Goal: Information Seeking & Learning: Learn about a topic

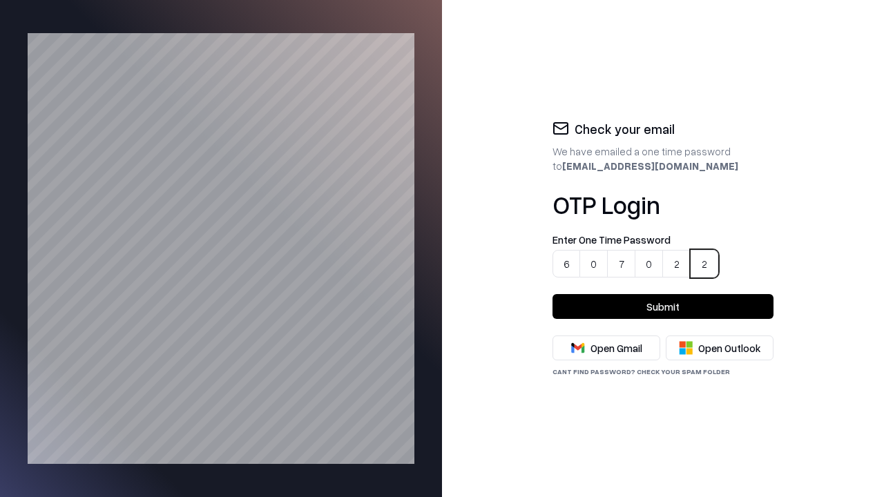
type input "******"
click at [663, 307] on button "Submit" at bounding box center [663, 306] width 221 height 25
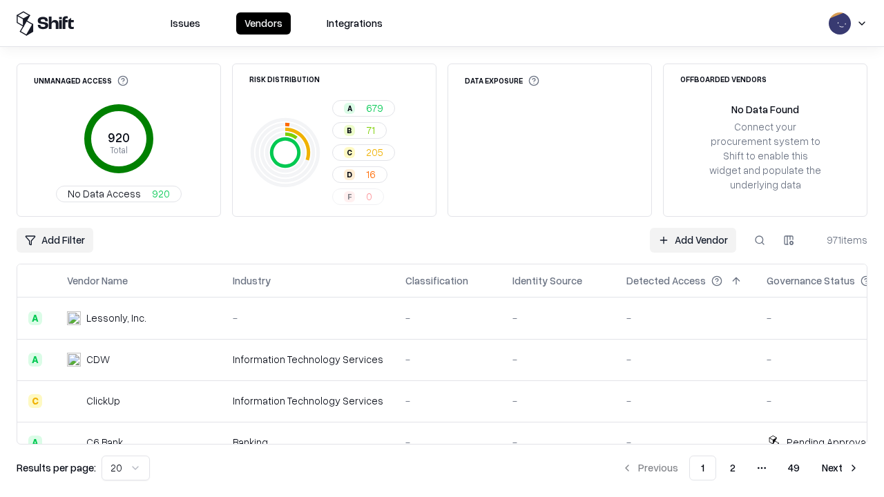
click at [123, 468] on html "Issues Vendors Integrations Unmanaged Access 920 Total No Data Access 920 Risk …" at bounding box center [442, 248] width 884 height 497
click at [841, 468] on button "Next" at bounding box center [841, 468] width 54 height 25
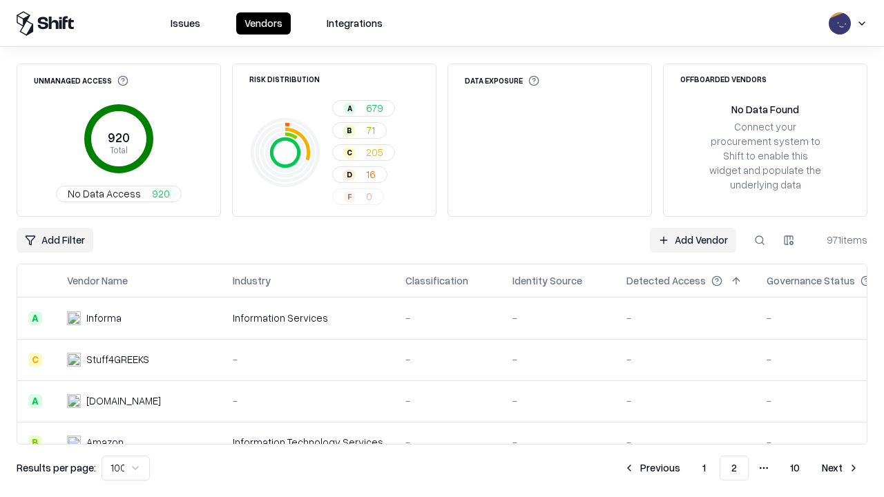
click at [841, 468] on button "Next" at bounding box center [841, 468] width 54 height 25
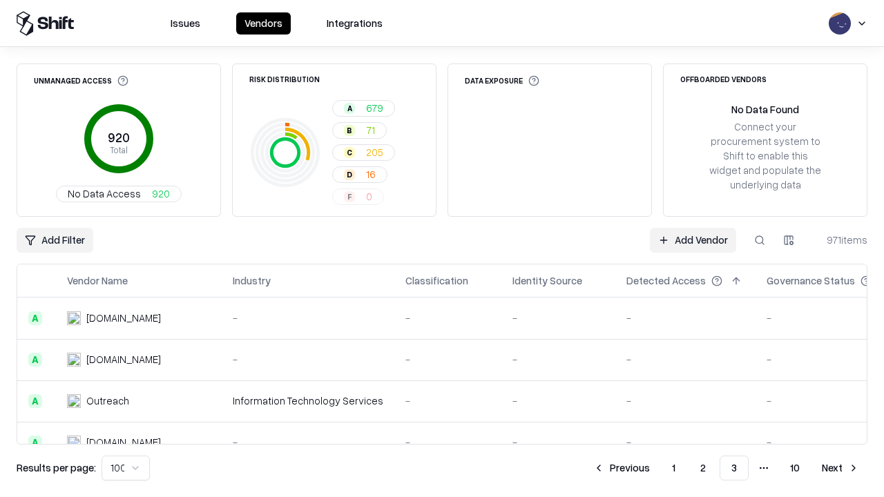
click at [841, 468] on button "Next" at bounding box center [841, 468] width 54 height 25
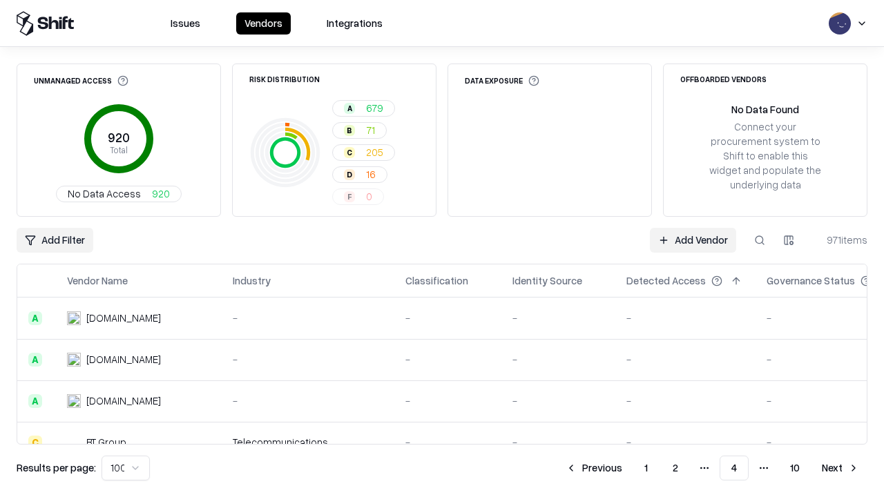
click at [841, 468] on button "Next" at bounding box center [841, 468] width 54 height 25
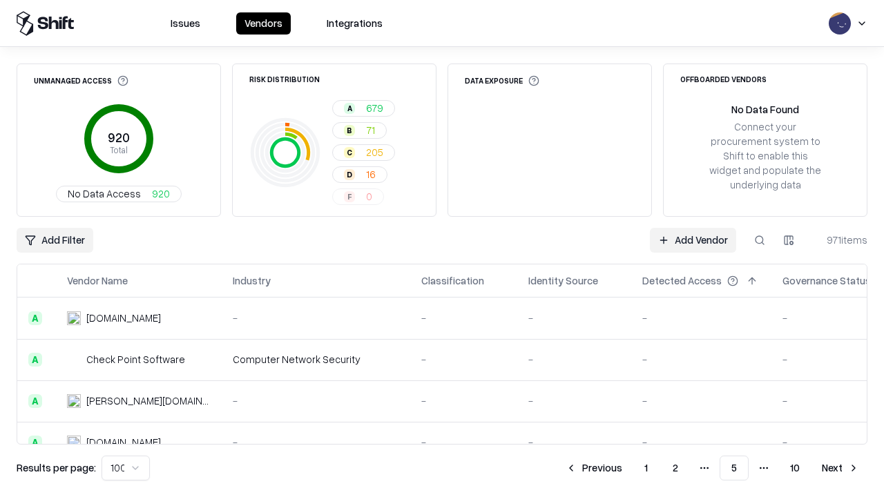
click at [841, 468] on button "Next" at bounding box center [841, 468] width 54 height 25
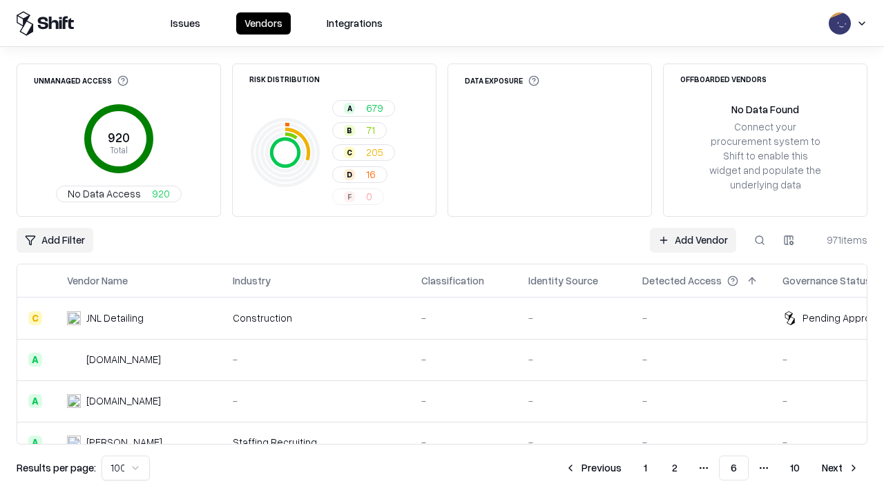
click at [841, 468] on button "Next" at bounding box center [841, 468] width 54 height 25
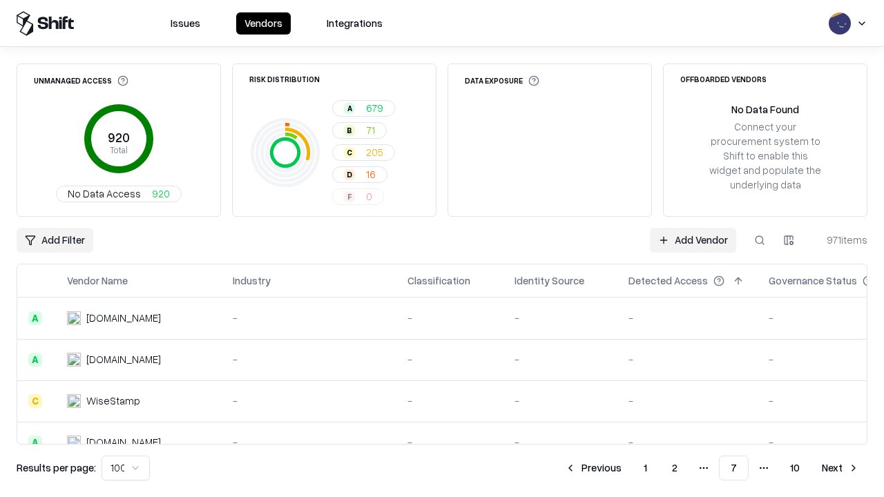
click at [841, 468] on button "Next" at bounding box center [841, 468] width 54 height 25
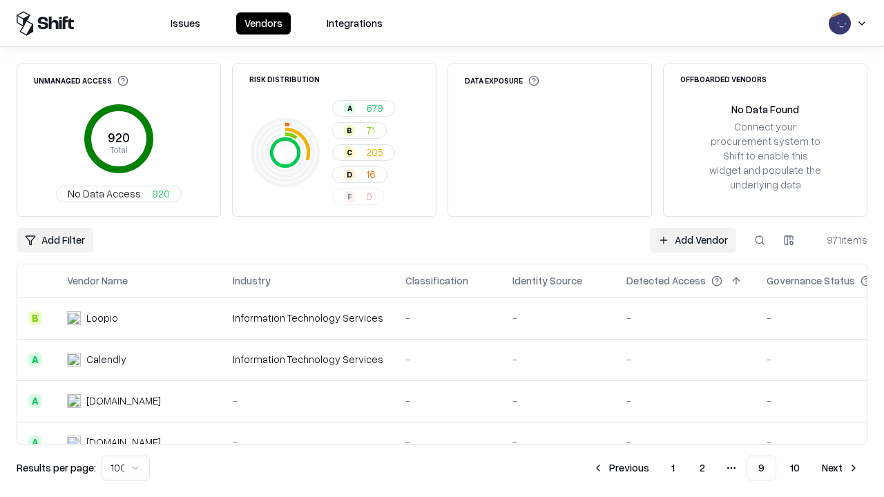
click at [841, 468] on button "Next" at bounding box center [841, 468] width 54 height 25
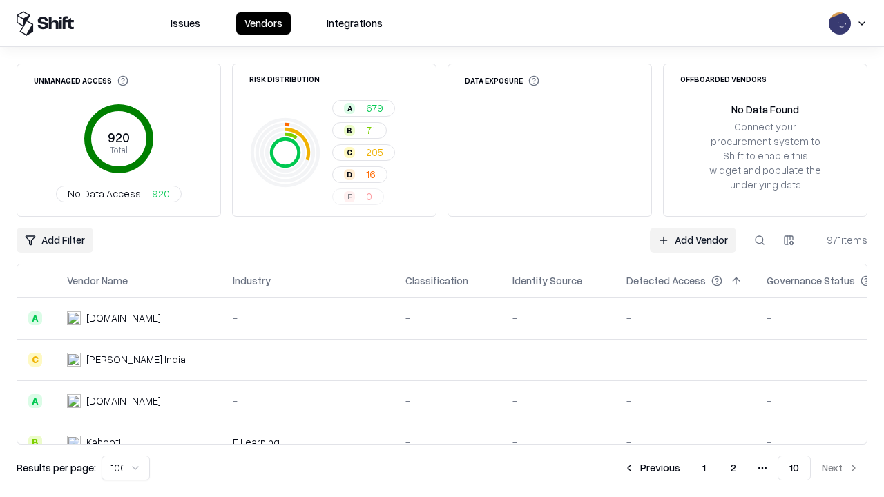
click at [653, 468] on button "Previous" at bounding box center [652, 468] width 73 height 25
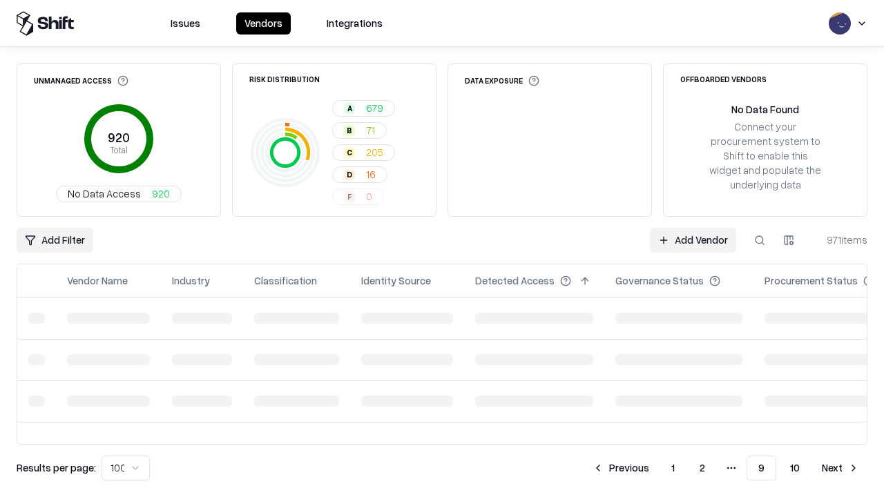
click at [622, 468] on button "Previous" at bounding box center [620, 468] width 73 height 25
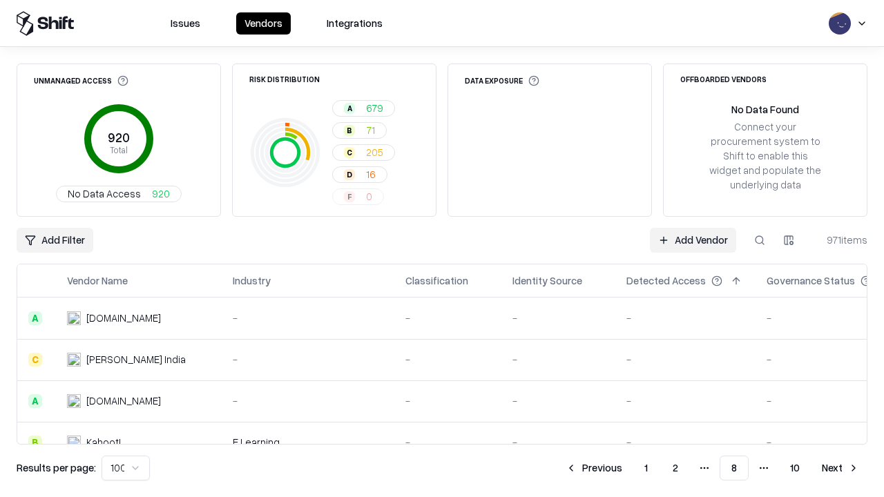
click at [595, 468] on button "Previous" at bounding box center [593, 468] width 73 height 25
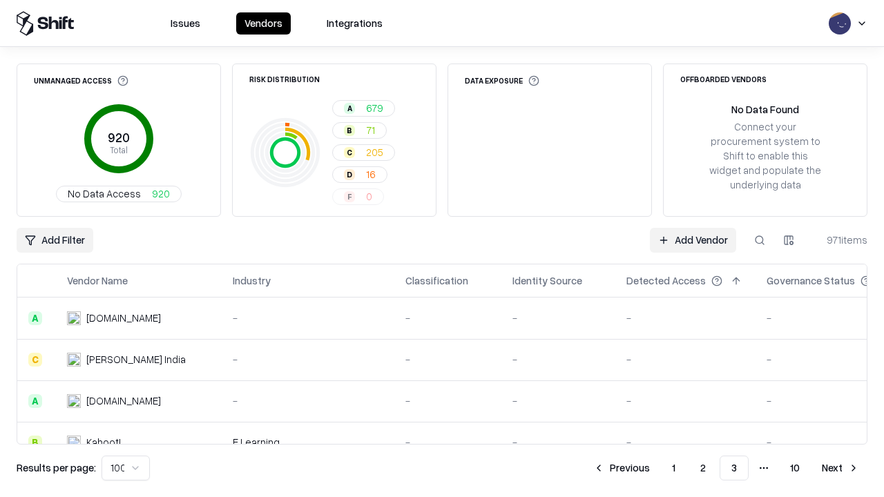
click at [622, 468] on button "Previous" at bounding box center [621, 468] width 73 height 25
click at [653, 468] on button "Previous" at bounding box center [621, 468] width 73 height 25
click at [123, 468] on html "Issues Vendors Integrations Unmanaged Access 920 Total No Data Access 920 Risk …" at bounding box center [442, 248] width 884 height 497
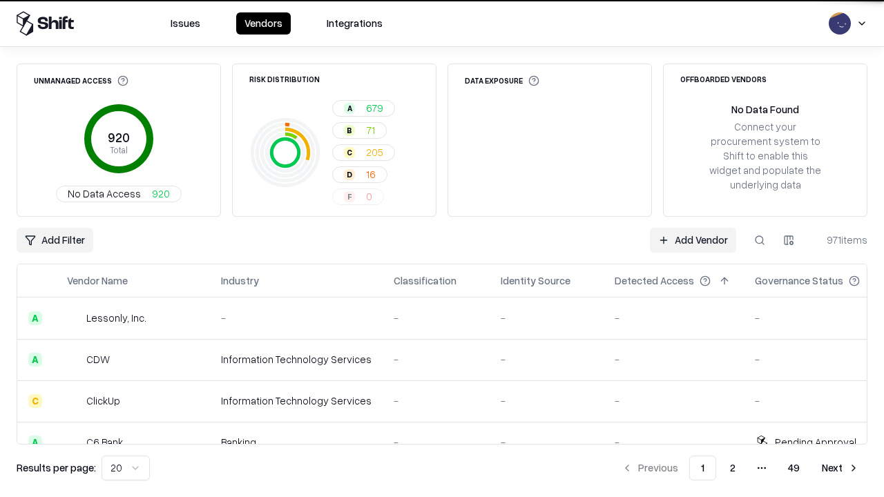
click at [141, 281] on button at bounding box center [141, 281] width 17 height 17
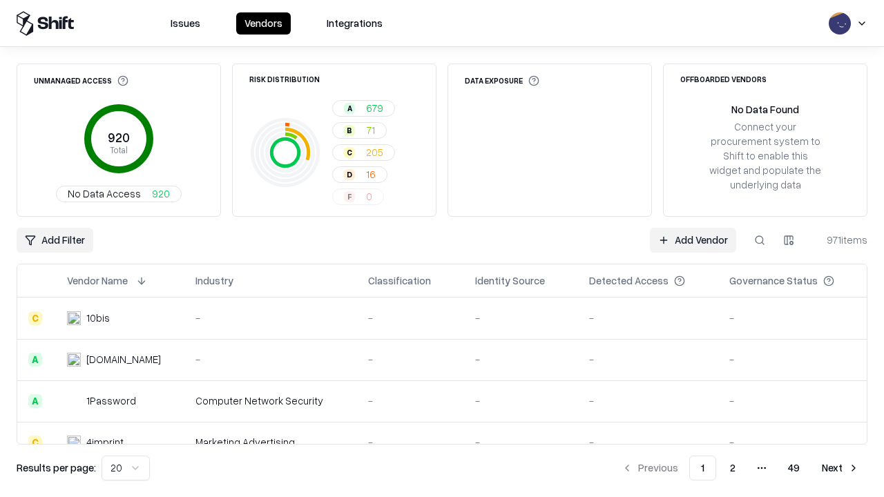
click at [123, 468] on html "Issues Vendors Integrations Unmanaged Access 920 Total No Data Access 920 Risk …" at bounding box center [442, 248] width 884 height 497
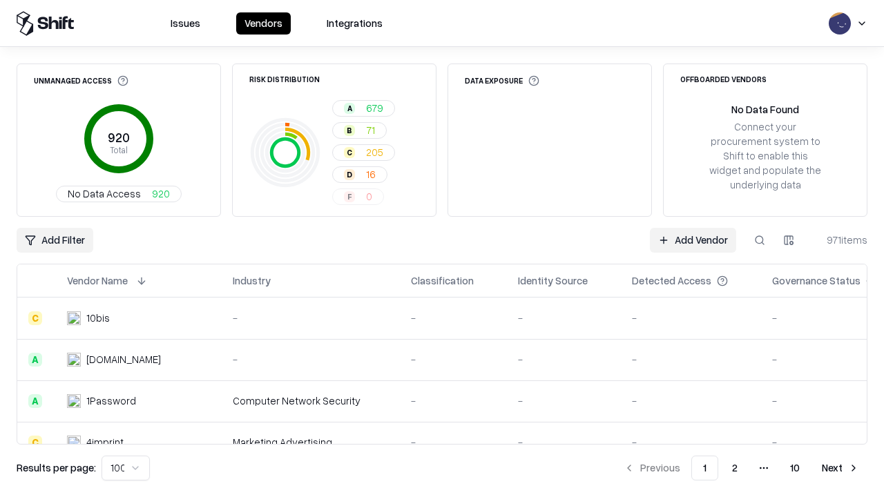
click at [141, 281] on button at bounding box center [141, 281] width 17 height 17
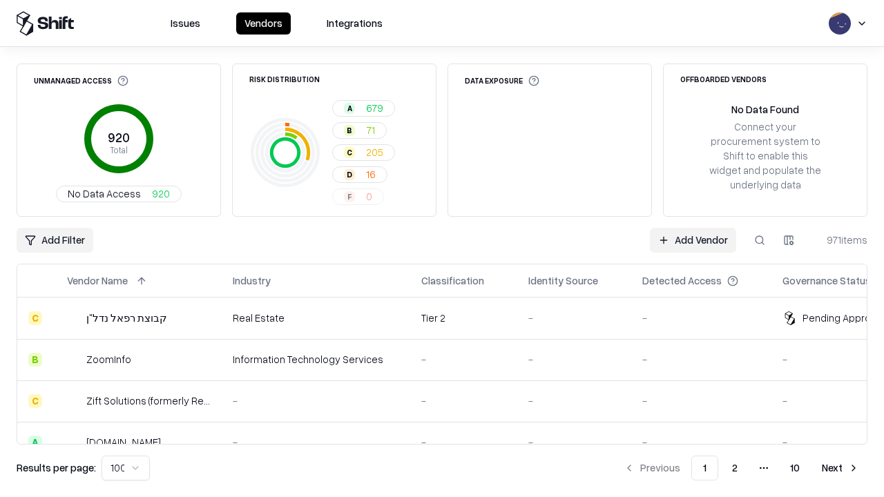
click at [123, 468] on html "Issues Vendors Integrations Unmanaged Access 920 Total No Data Access 920 Risk …" at bounding box center [442, 248] width 884 height 497
